Goal: Task Accomplishment & Management: Use online tool/utility

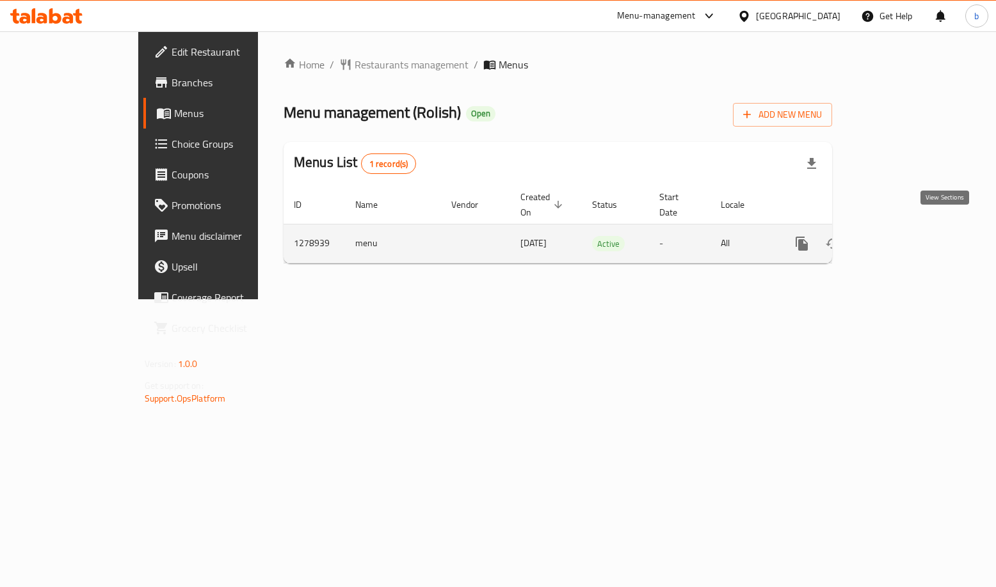
click at [902, 236] on icon "enhanced table" at bounding box center [893, 243] width 15 height 15
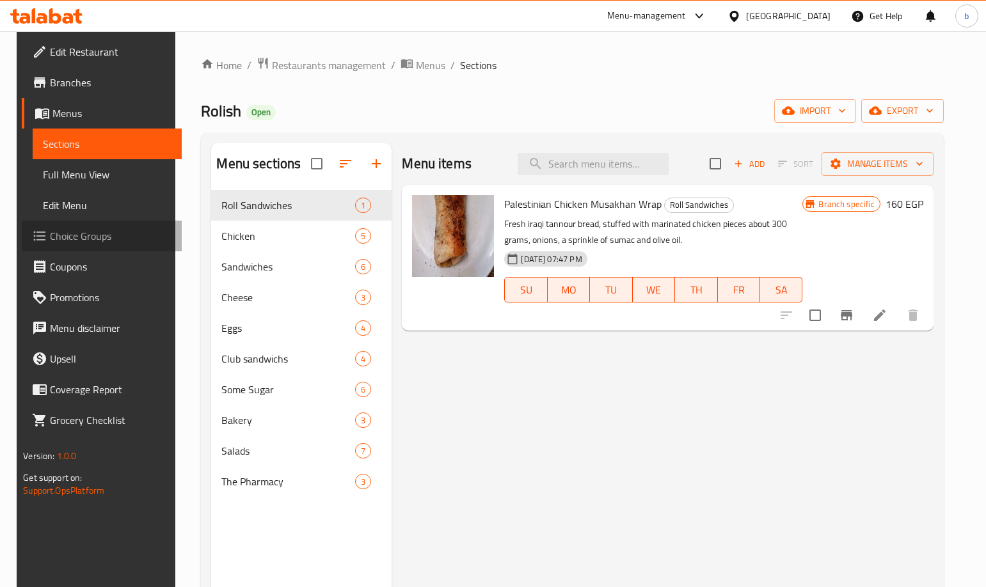
click at [84, 237] on span "Choice Groups" at bounding box center [110, 235] width 121 height 15
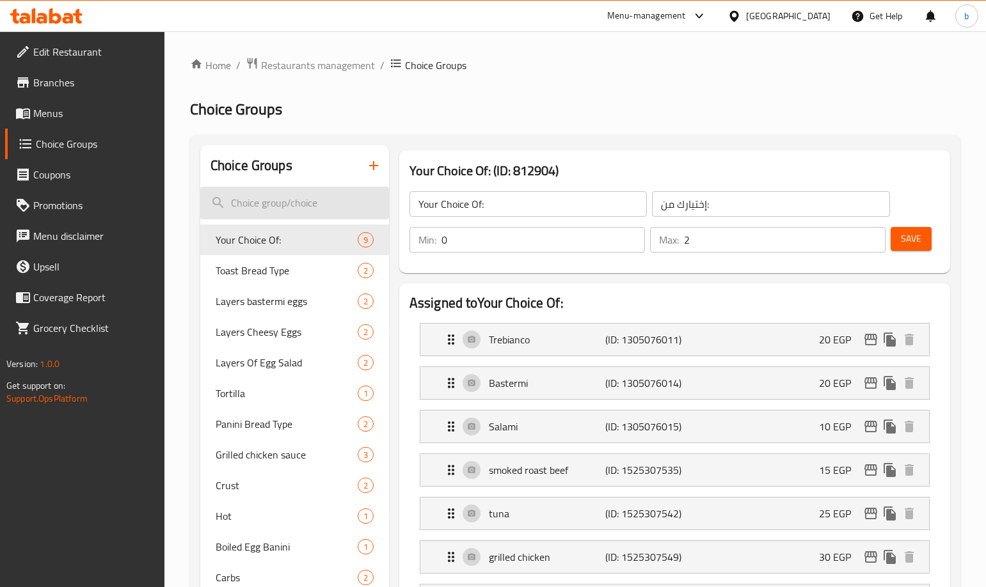
click at [294, 206] on input "search" at bounding box center [294, 203] width 189 height 33
paste input "Shish Dressing"
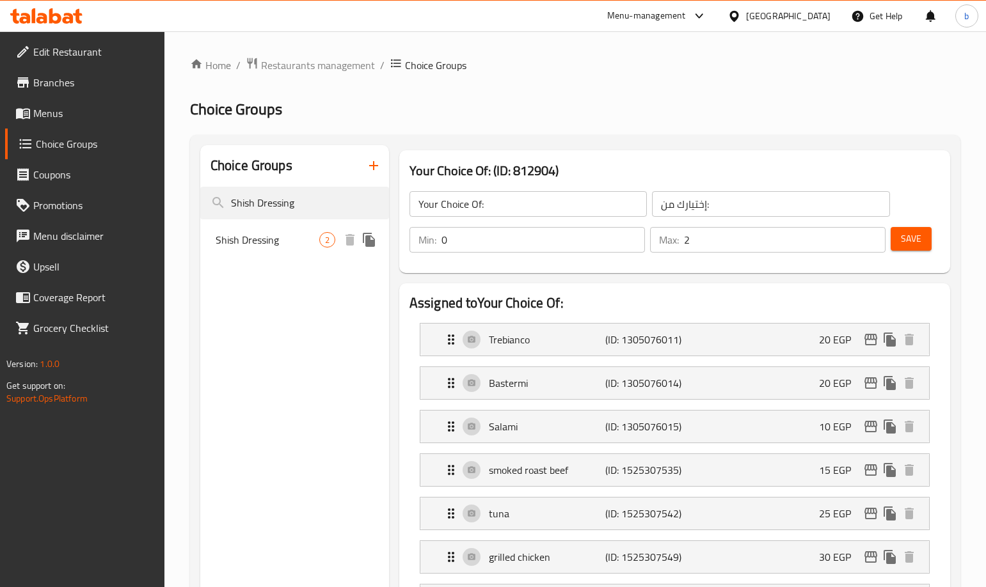
type input "Shish Dressing"
click at [264, 232] on span "Shish Dressing" at bounding box center [268, 239] width 104 height 15
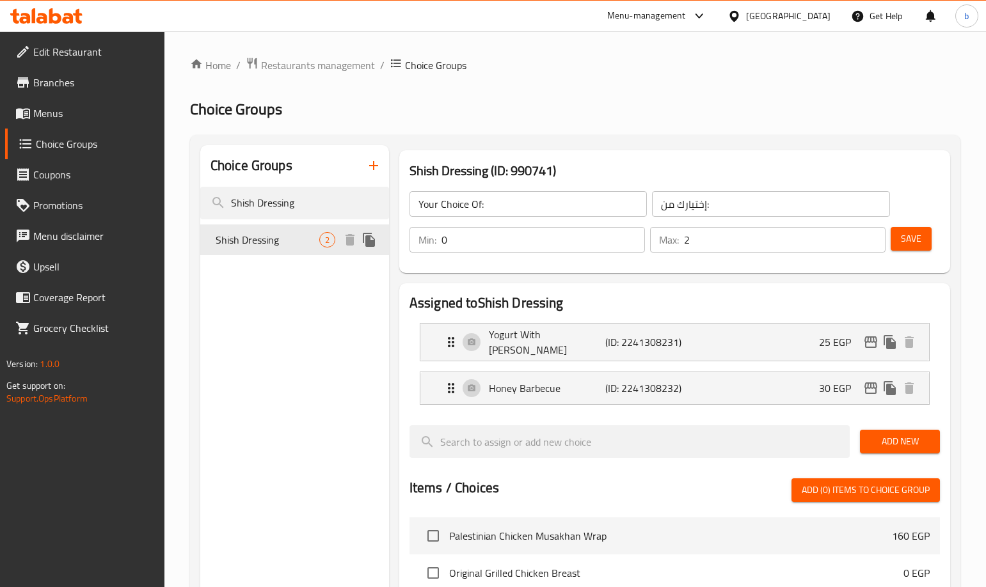
type input "Shish Dressing"
type input "صوص الشيش"
type input "1"
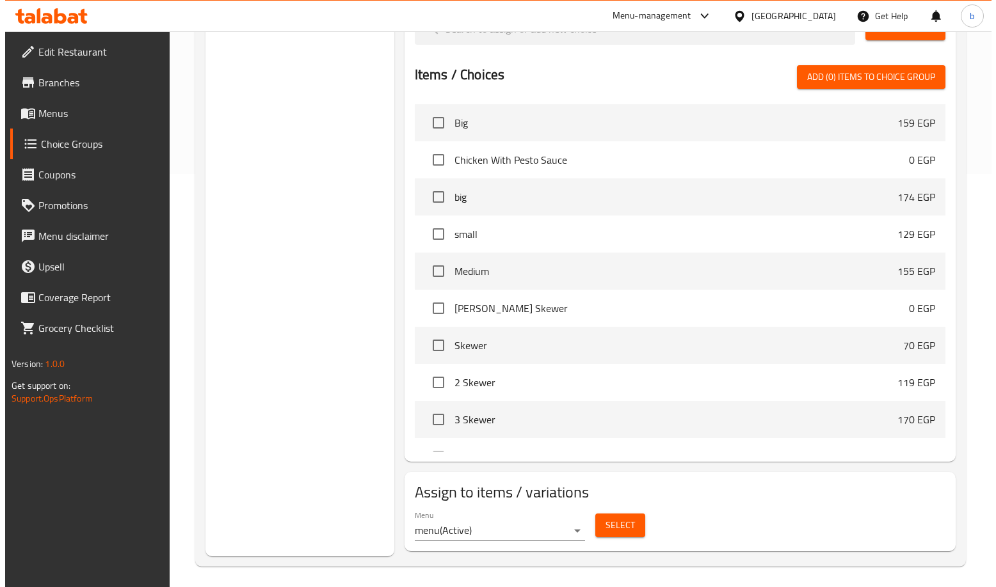
scroll to position [448, 0]
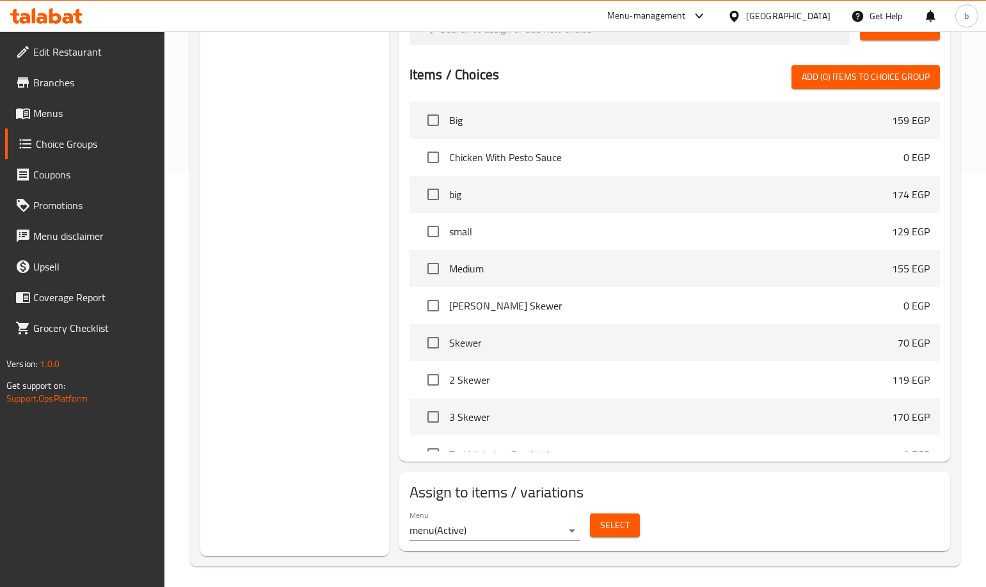
click at [625, 523] on span "Select" at bounding box center [614, 526] width 29 height 16
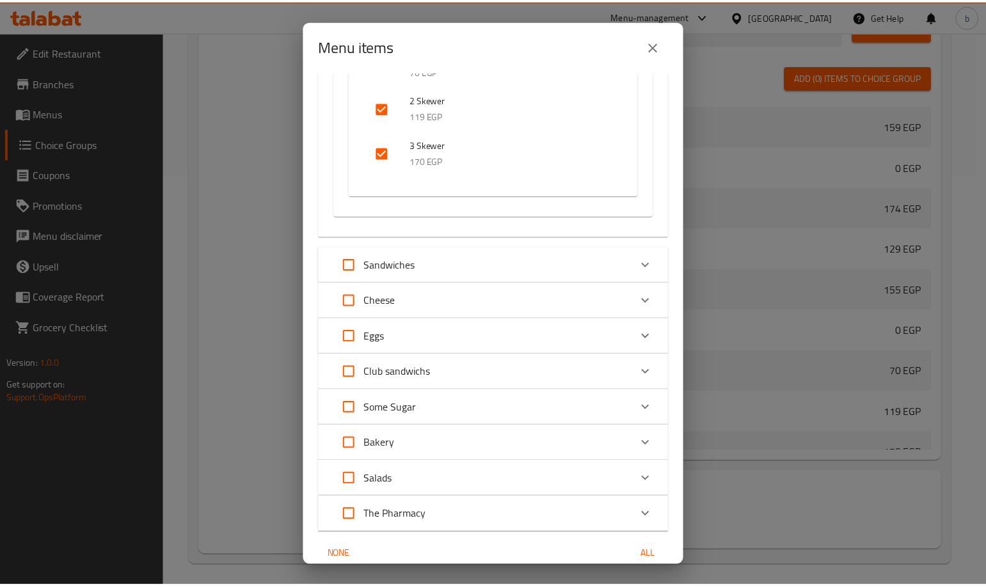
scroll to position [545, 0]
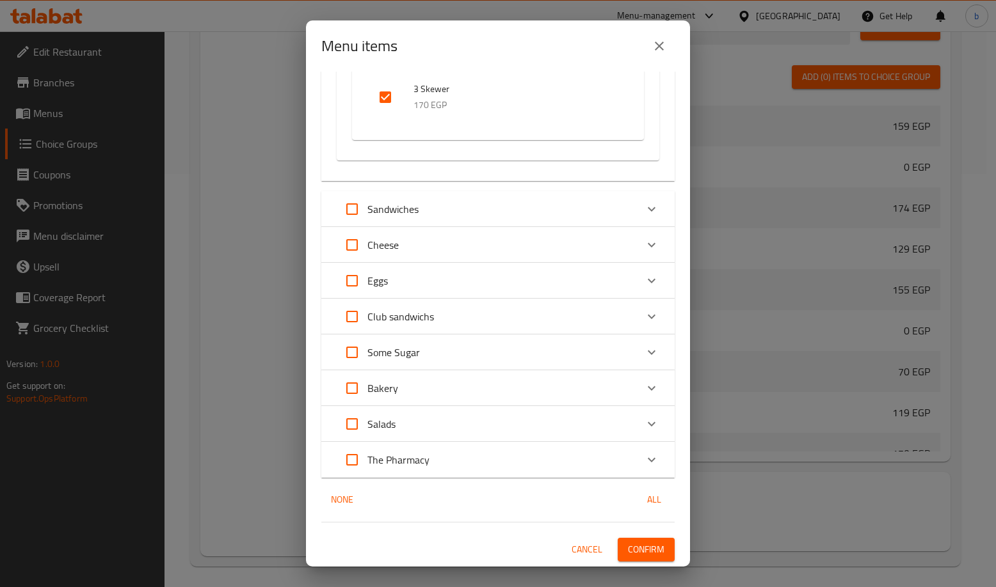
click at [763, 439] on div "Menu items 1 / 42 items selected ​ Roll Sandwiches Palestinian Chicken Musakhan…" at bounding box center [498, 293] width 996 height 587
click at [655, 54] on button "close" at bounding box center [659, 46] width 31 height 31
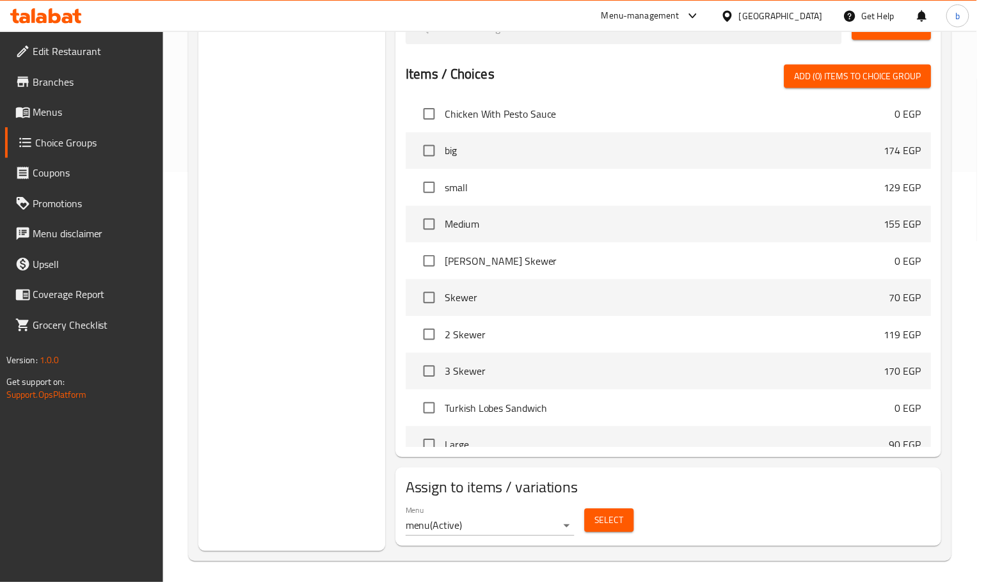
scroll to position [448, 0]
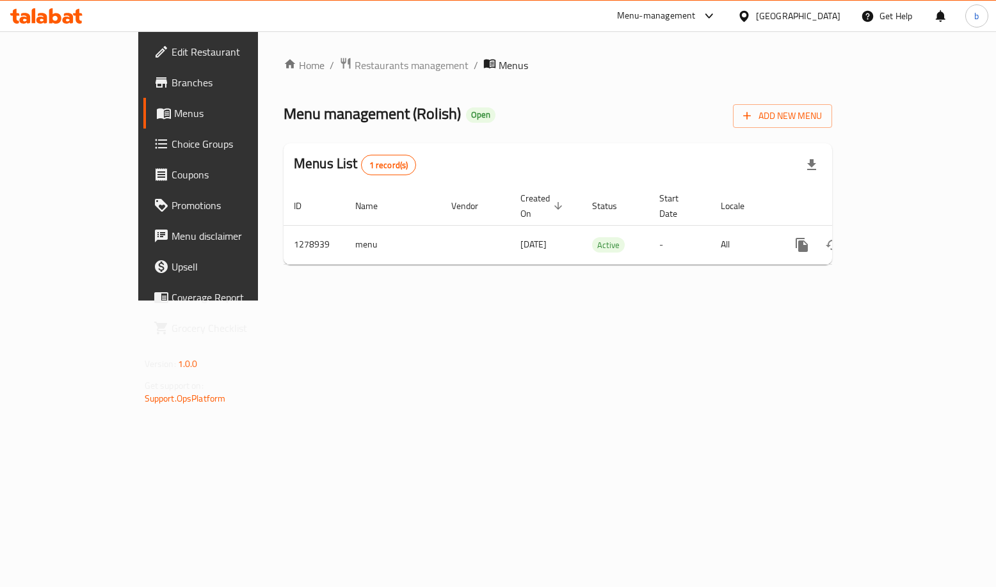
click at [534, 94] on div "Home / Restaurants management / Menus Menu management ( Rolish ) Open Add New M…" at bounding box center [558, 166] width 548 height 218
